Goal: Task Accomplishment & Management: Manage account settings

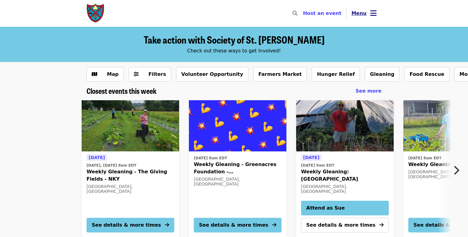
click at [372, 13] on icon "bars icon" at bounding box center [373, 13] width 6 height 9
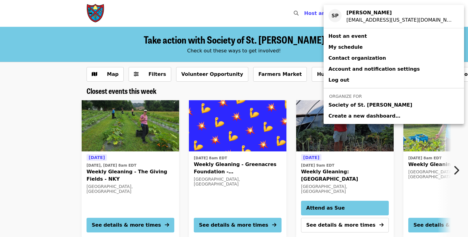
click at [331, 105] on span "Society of St. [PERSON_NAME]" at bounding box center [370, 104] width 84 height 7
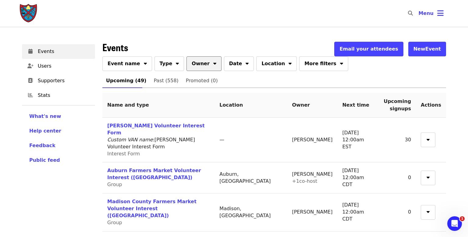
click at [196, 62] on button "Owner" at bounding box center [203, 63] width 35 height 15
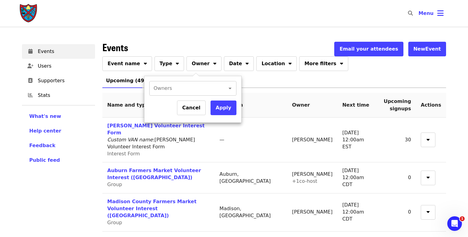
click at [190, 87] on input "Owners" at bounding box center [184, 88] width 60 height 12
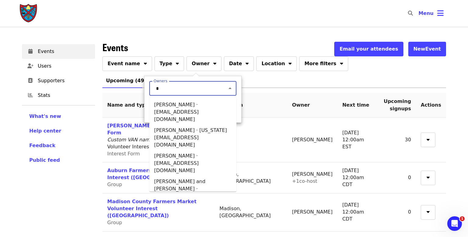
type input "**"
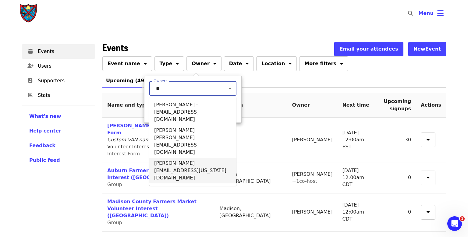
click at [168, 158] on li "[PERSON_NAME] · [EMAIL_ADDRESS][US_STATE][DOMAIN_NAME]" at bounding box center [192, 171] width 87 height 26
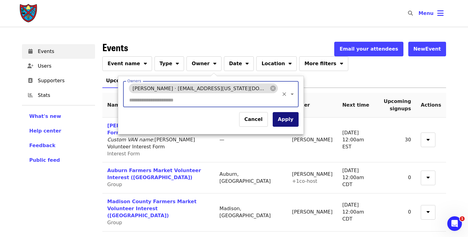
click at [272, 112] on button "Apply" at bounding box center [285, 119] width 26 height 15
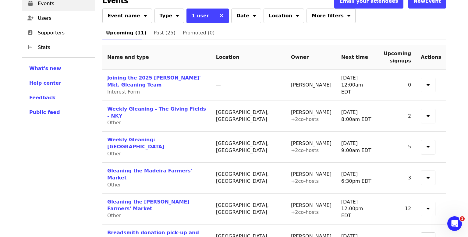
scroll to position [49, 0]
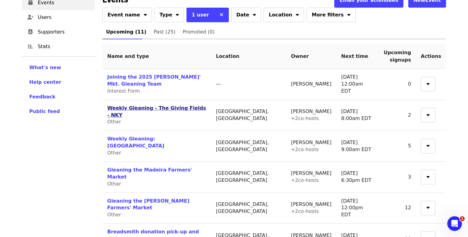
click at [128, 111] on link "Weekly Gleaning - The Giving Fields - NKY" at bounding box center [156, 111] width 99 height 13
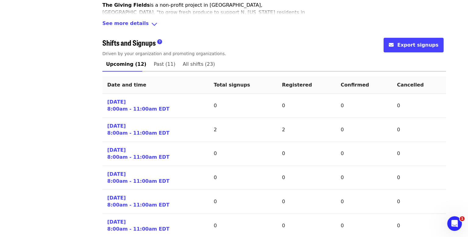
scroll to position [227, 0]
